Goal: Task Accomplishment & Management: Manage account settings

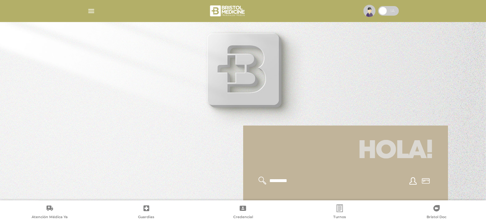
click at [90, 13] on img "button" at bounding box center [91, 11] width 8 height 8
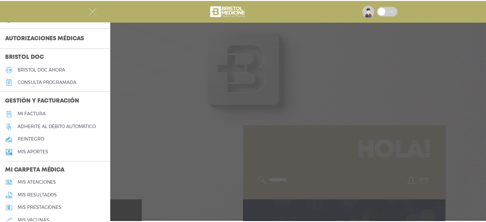
scroll to position [160, 0]
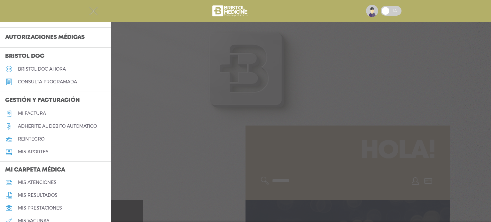
click at [36, 113] on h5 "Mi factura" at bounding box center [32, 113] width 28 height 5
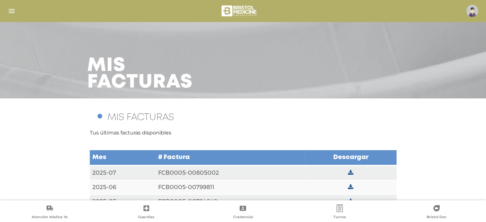
scroll to position [16, 0]
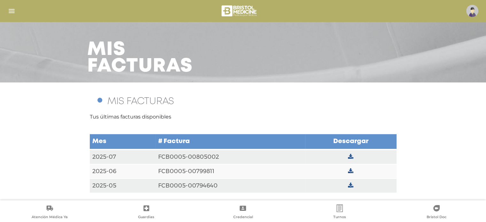
click at [320, 156] on td at bounding box center [350, 157] width 91 height 15
drag, startPoint x: 235, startPoint y: 156, endPoint x: 157, endPoint y: 156, distance: 78.3
click at [157, 156] on td "FCB0005-00805002" at bounding box center [231, 157] width 150 height 15
copy td "FCB0005-00805002"
click at [298, 67] on div "Mis facturas" at bounding box center [243, 44] width 327 height 77
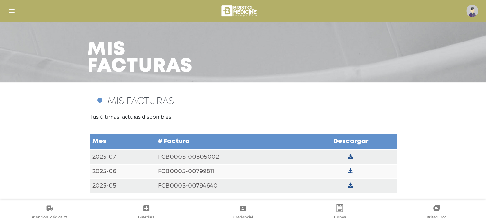
click at [211, 134] on td "# Factura" at bounding box center [231, 142] width 150 height 16
